Goal: Find specific page/section: Find specific page/section

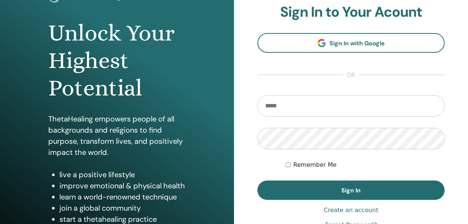
scroll to position [71, 0]
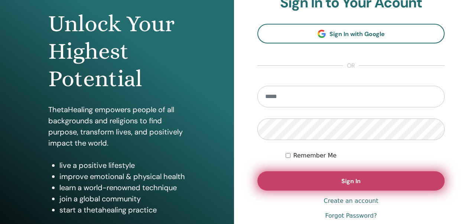
type input "**********"
click at [314, 178] on button "Sign In" at bounding box center [350, 180] width 187 height 19
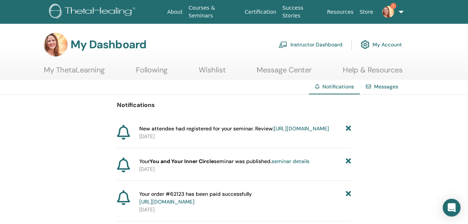
click at [244, 126] on span "New attendee had registered for your seminar. Review: [URL][DOMAIN_NAME]" at bounding box center [234, 129] width 190 height 8
click at [274, 132] on link "https://member.thetahealing.com/instructor/seminar/377074/attendees" at bounding box center [301, 128] width 55 height 7
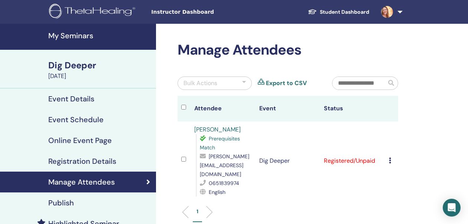
click at [77, 35] on h4 "My Seminars" at bounding box center [99, 35] width 103 height 9
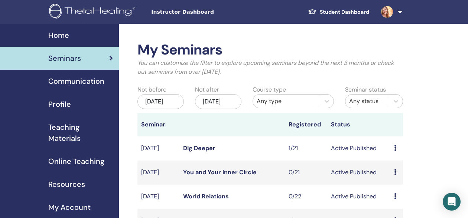
click at [187, 11] on span "Instructor Dashboard" at bounding box center [206, 12] width 111 height 8
click at [170, 12] on span "Instructor Dashboard" at bounding box center [206, 12] width 111 height 8
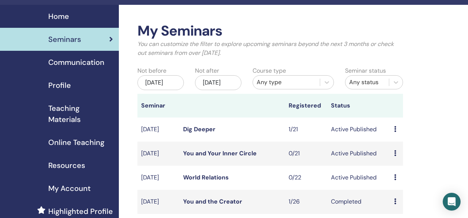
scroll to position [39, 0]
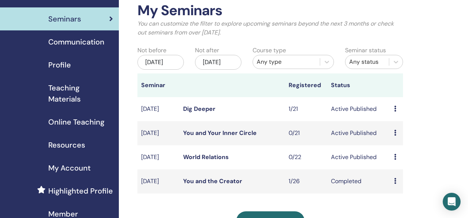
click at [66, 97] on span "Teaching Materials" at bounding box center [80, 93] width 65 height 22
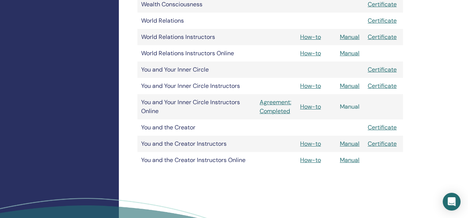
scroll to position [634, 0]
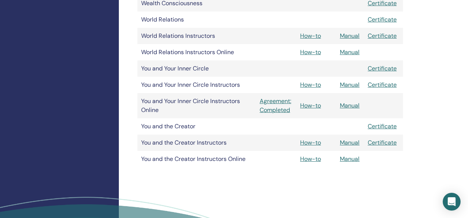
drag, startPoint x: 346, startPoint y: 158, endPoint x: 239, endPoint y: 61, distance: 144.9
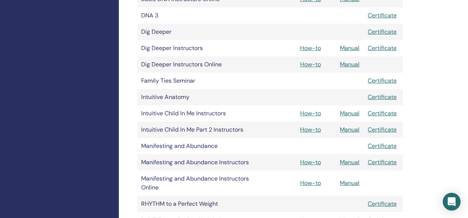
scroll to position [256, 0]
